Goal: Contribute content

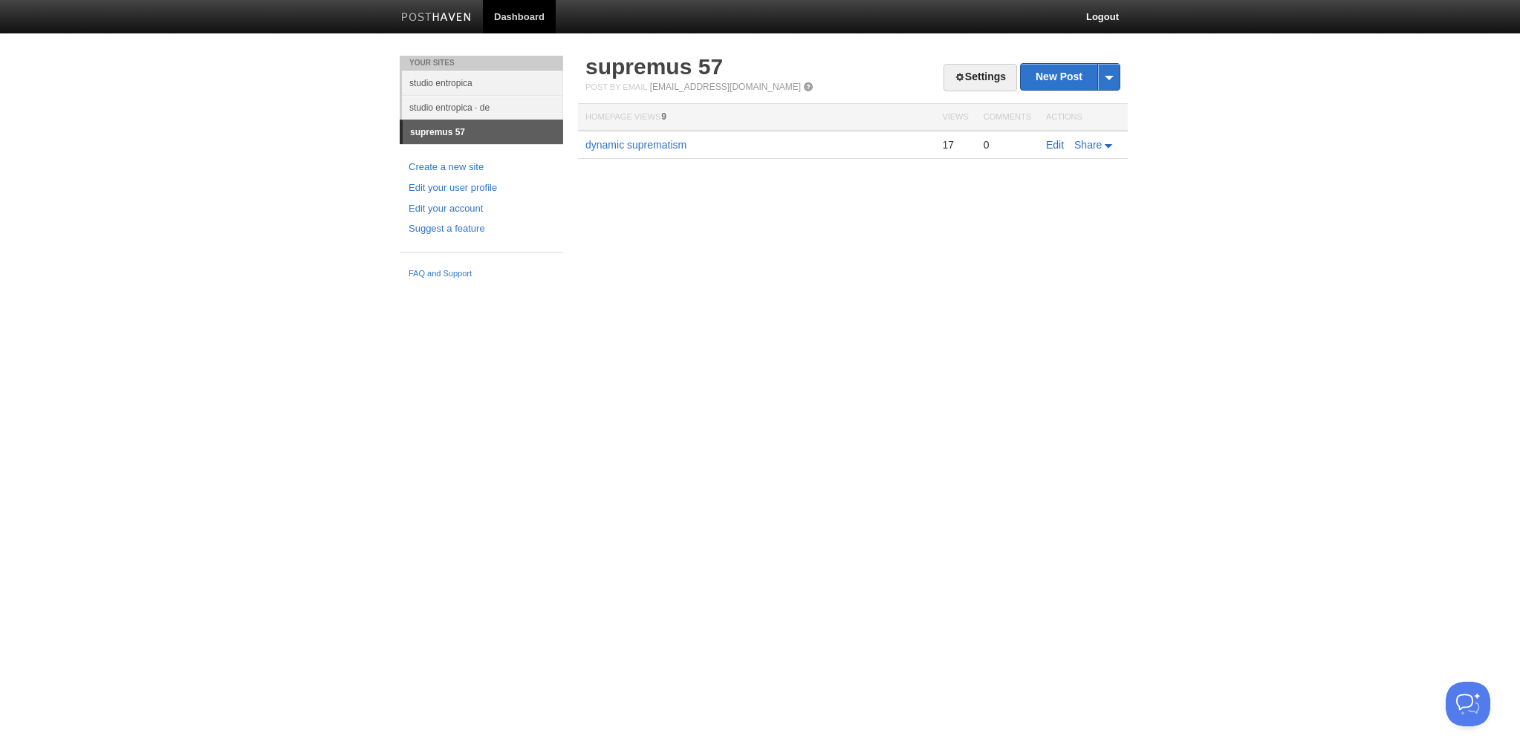
click at [1052, 143] on link "Edit" at bounding box center [1055, 145] width 18 height 12
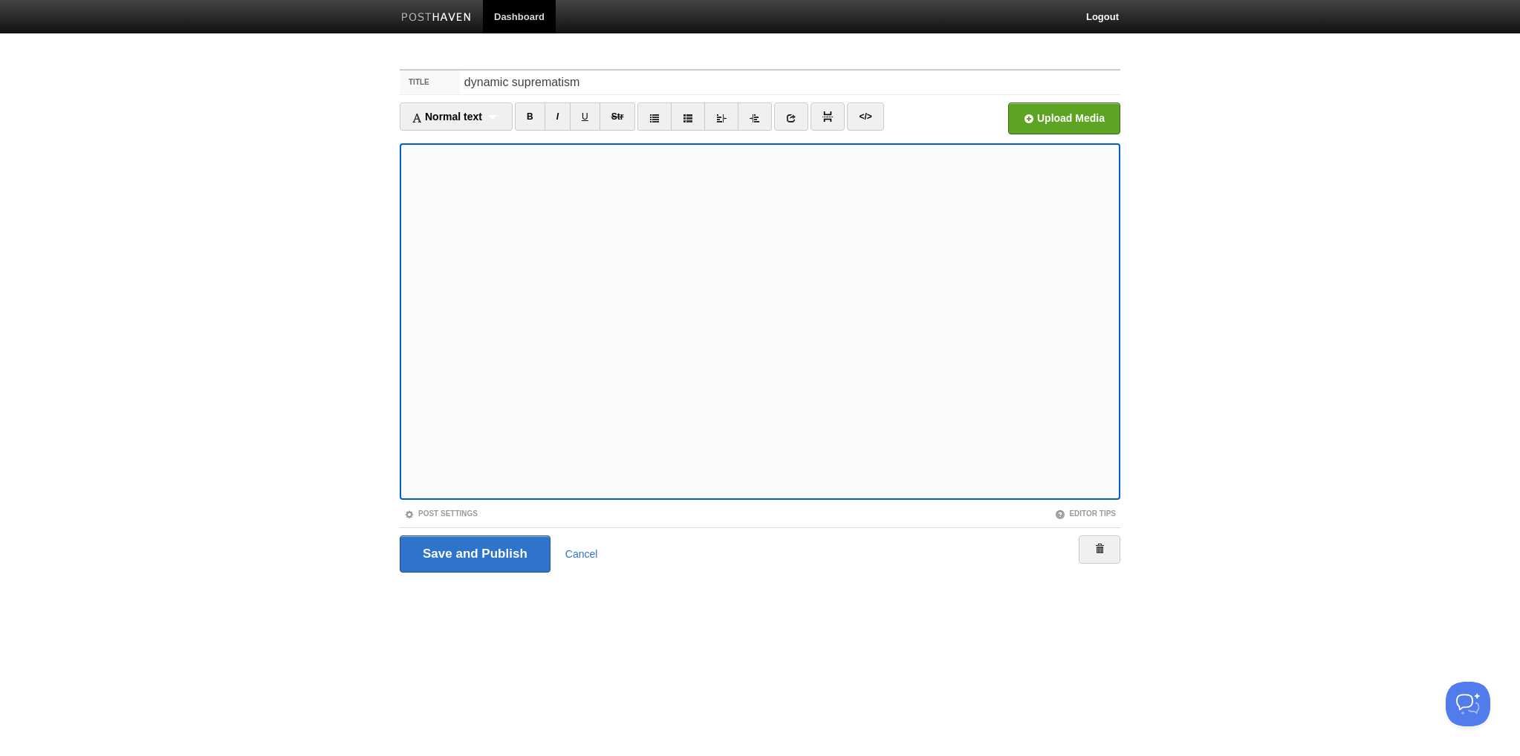
click at [598, 520] on fieldset "Title dynamic suprematism Normal text Normal text Heading 1 Heading 2 Heading 3…" at bounding box center [760, 326] width 721 height 515
click at [533, 117] on link "B" at bounding box center [530, 117] width 30 height 28
click at [516, 532] on div "Save and Publish Cancel" at bounding box center [760, 554] width 721 height 53
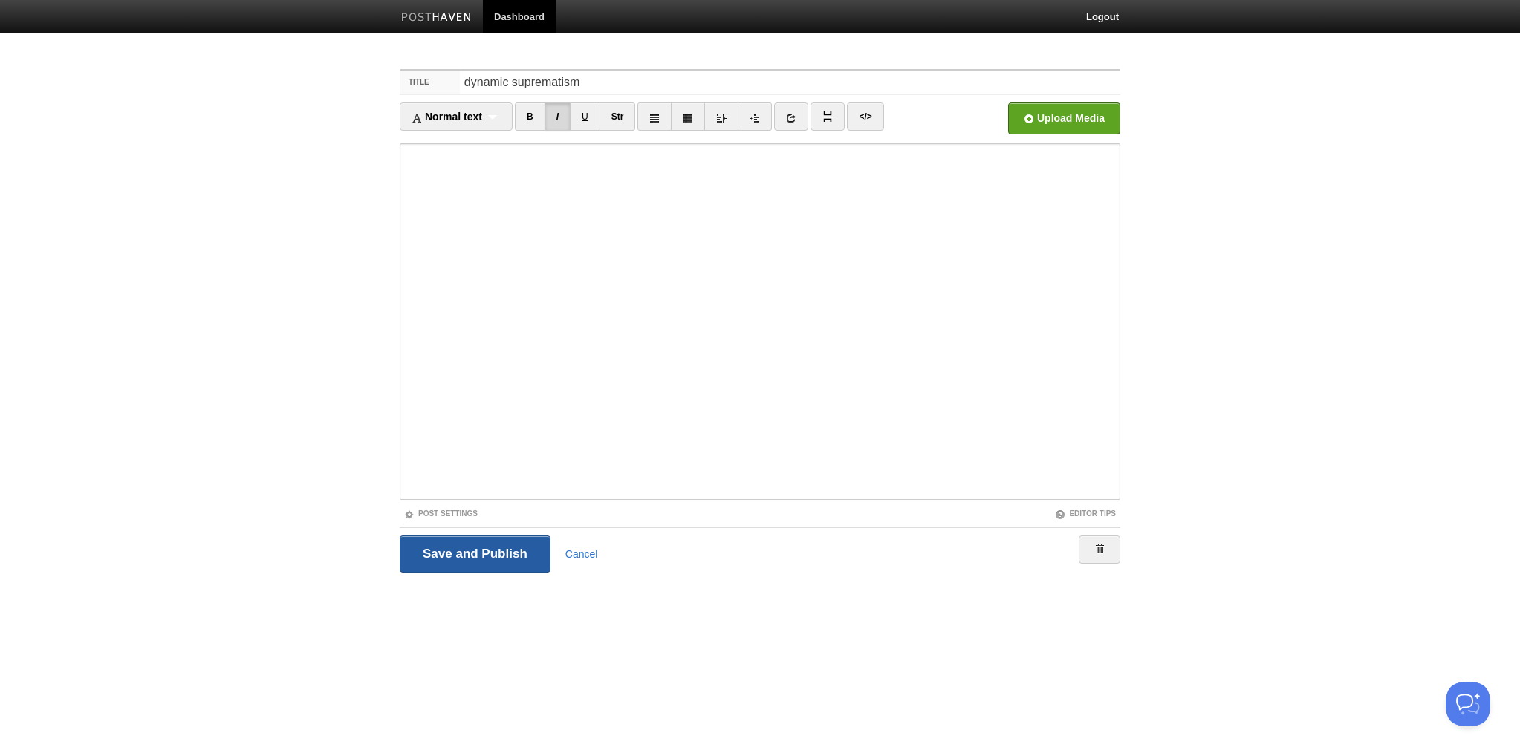
click at [507, 560] on input "Save and Publish" at bounding box center [475, 554] width 151 height 37
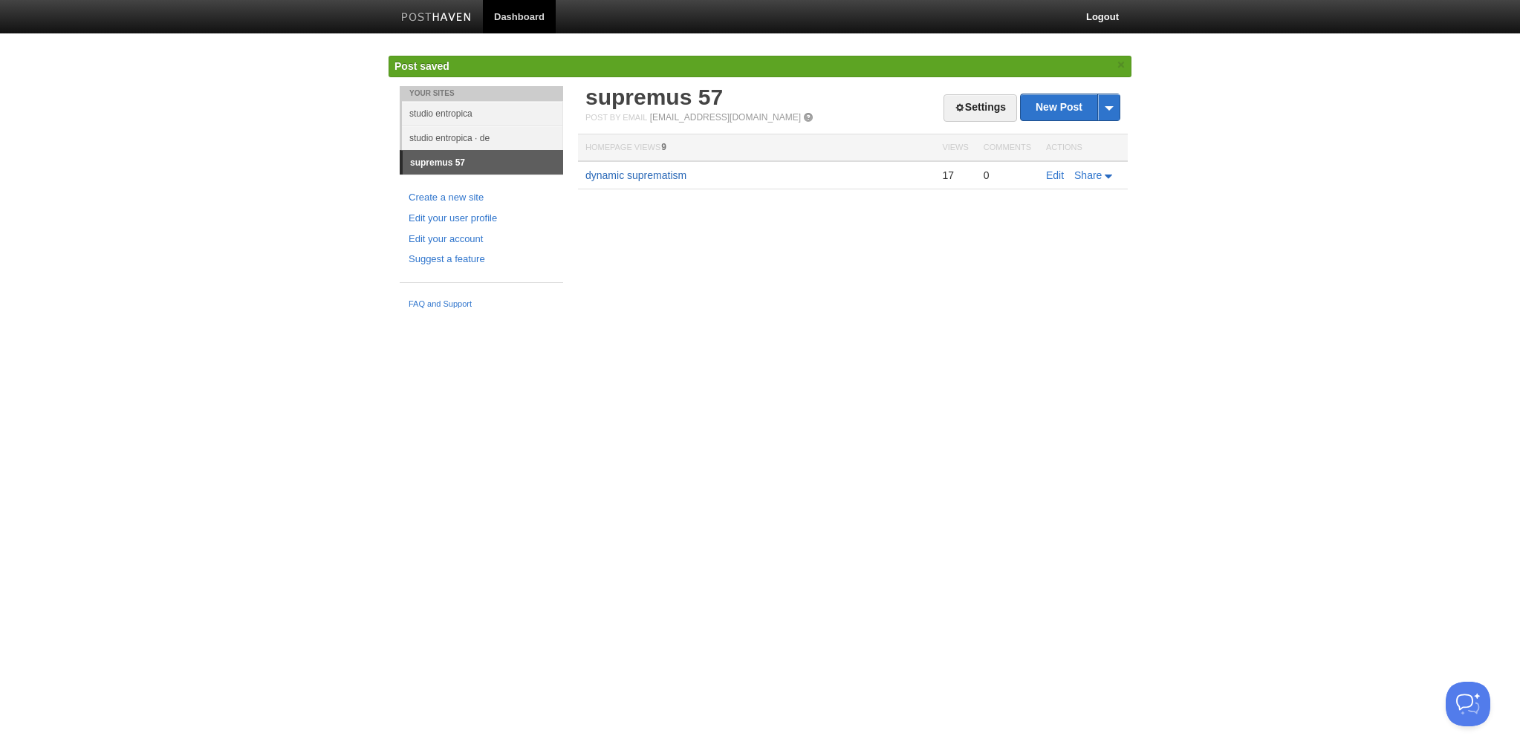
click at [682, 176] on link "dynamic suprematism" at bounding box center [636, 175] width 101 height 12
